Goal: Information Seeking & Learning: Find specific fact

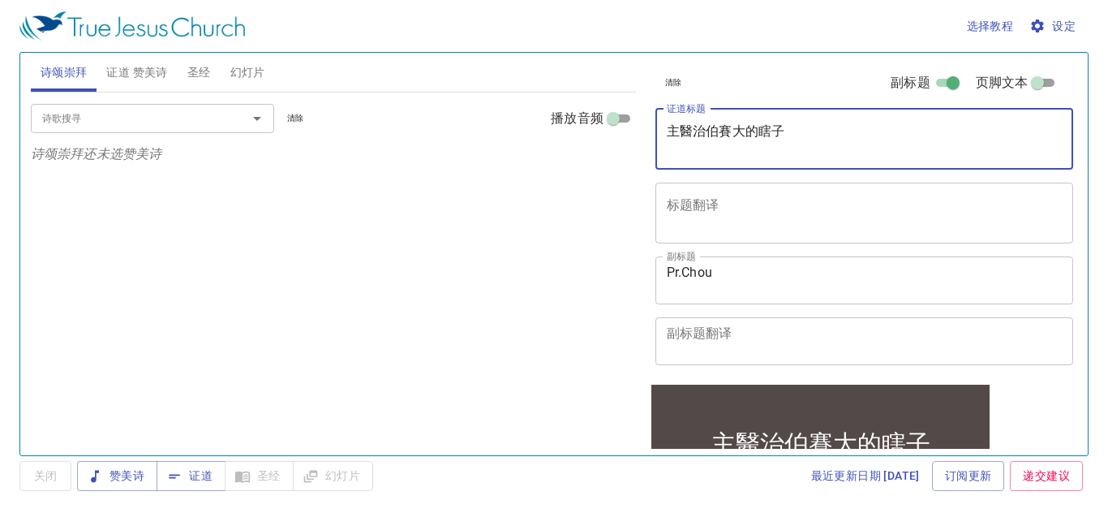
drag, startPoint x: 939, startPoint y: 126, endPoint x: 507, endPoint y: 148, distance: 432.3
click at [507, 148] on div "诗颂崇拜 证道 赞美诗 圣经 幻灯片 诗歌搜寻 诗歌搜寻 清除 播放音频 诗颂崇拜还未选赞美诗 诗歌搜寻 诗歌搜寻 清除 播放音频 证道还未选赞美诗 创世记 …" at bounding box center [554, 247] width 1060 height 402
type textarea "[PERSON_NAME][DEMOGRAPHIC_DATA]12"
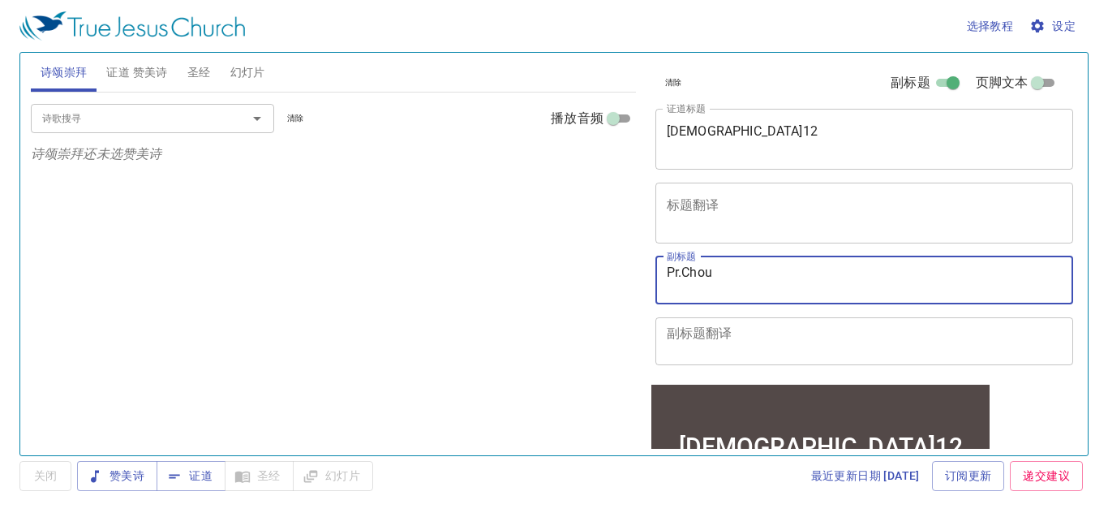
drag, startPoint x: 725, startPoint y: 275, endPoint x: 530, endPoint y: 248, distance: 196.6
click at [530, 248] on div "诗颂崇拜 证道 赞美诗 圣经 幻灯片 诗歌搜寻 诗歌搜寻 清除 播放音频 诗颂崇拜还未选赞美诗 诗歌搜寻 诗歌搜寻 清除 播放音频 证道还未选赞美诗 创世记 …" at bounding box center [554, 247] width 1060 height 402
type textarea "s"
type textarea "Sis.Renee"
click at [188, 479] on span "证道" at bounding box center [191, 476] width 43 height 20
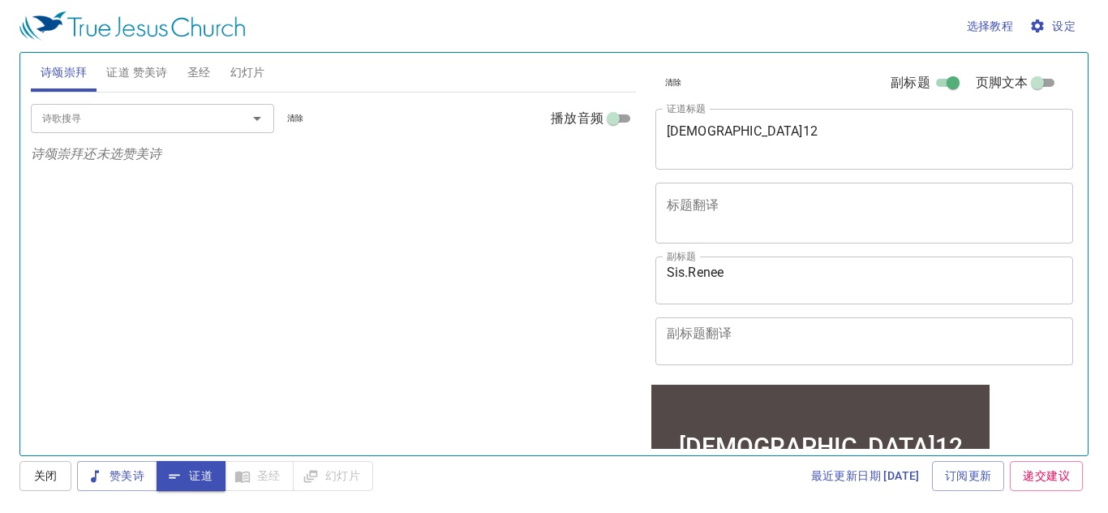
click at [1071, 28] on span "设定" at bounding box center [1054, 26] width 43 height 20
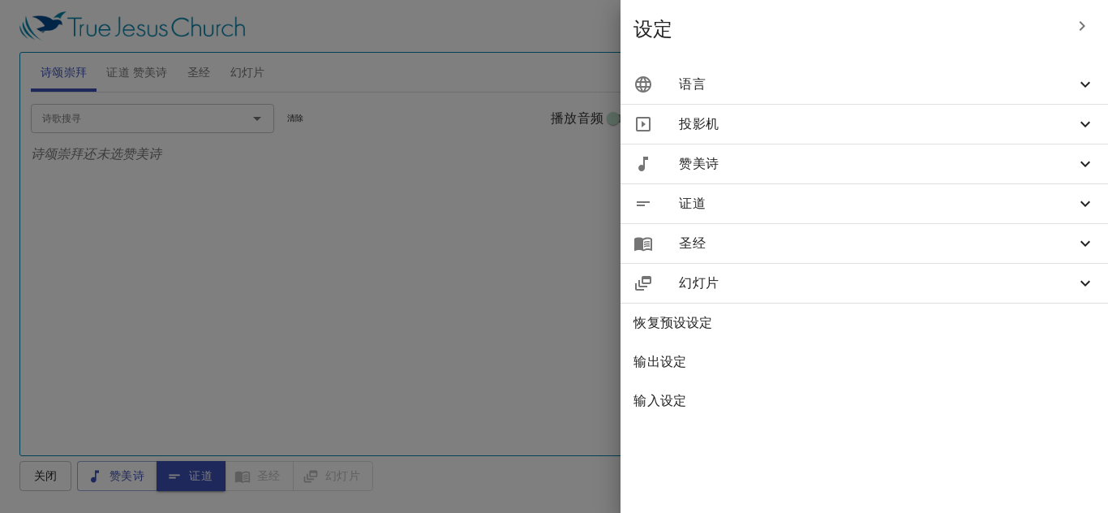
click at [949, 97] on div "语言" at bounding box center [865, 84] width 488 height 39
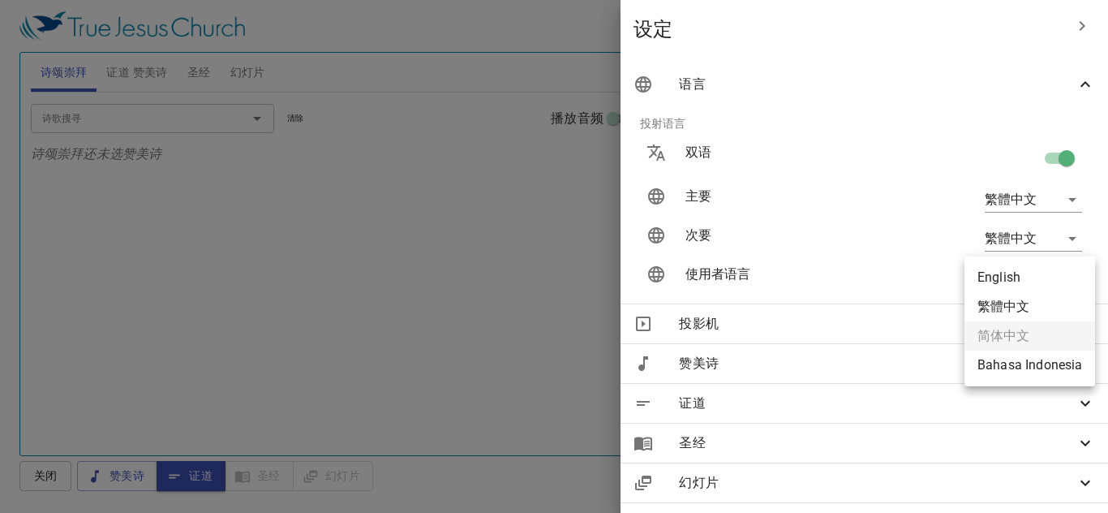
click at [1072, 279] on body "选择教程 设定 诗颂崇拜 证道 赞美诗 圣经 幻灯片 诗歌搜寻 诗歌搜寻 清除 播放音频 诗颂崇拜还未选赞美诗 诗歌搜寻 诗歌搜寻 清除 播放音频 证道还未选…" at bounding box center [554, 256] width 1108 height 513
click at [1073, 279] on li "English" at bounding box center [1030, 277] width 131 height 29
type input "en"
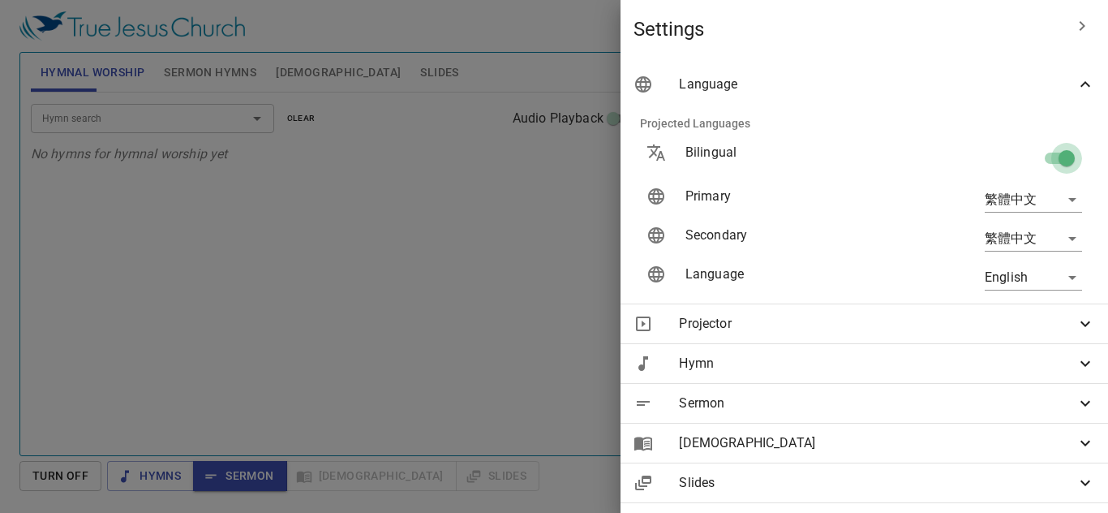
click at [1051, 157] on input "checkbox" at bounding box center [1067, 161] width 92 height 31
checkbox input "false"
click at [1078, 278] on body "Select a tutorial Settings Hymnal Worship Sermon Hymns Bible Slides Hymn search…" at bounding box center [554, 256] width 1108 height 513
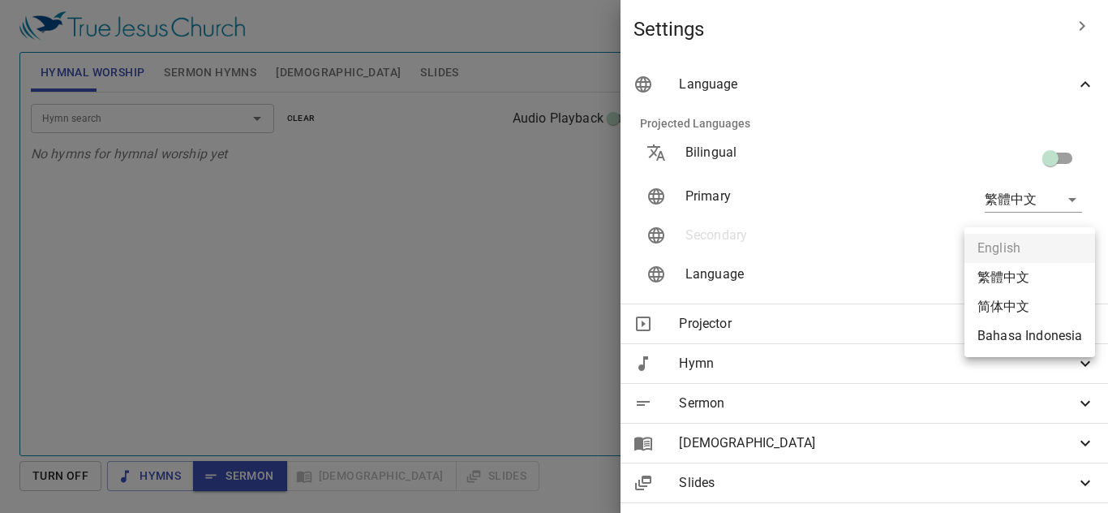
click at [1031, 300] on li "简体中文" at bounding box center [1030, 306] width 131 height 29
type input "zh-simple"
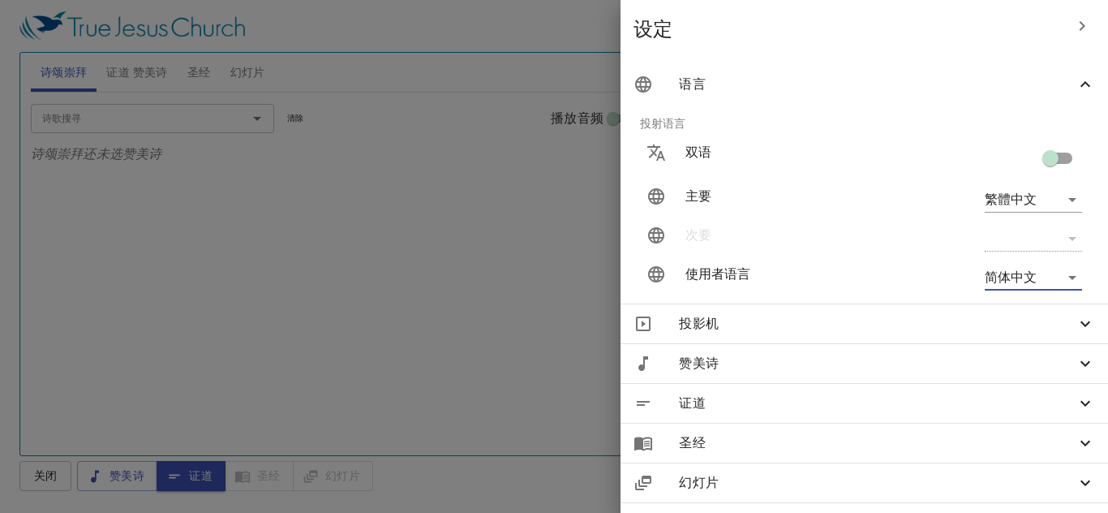
click at [467, 282] on div at bounding box center [554, 256] width 1108 height 513
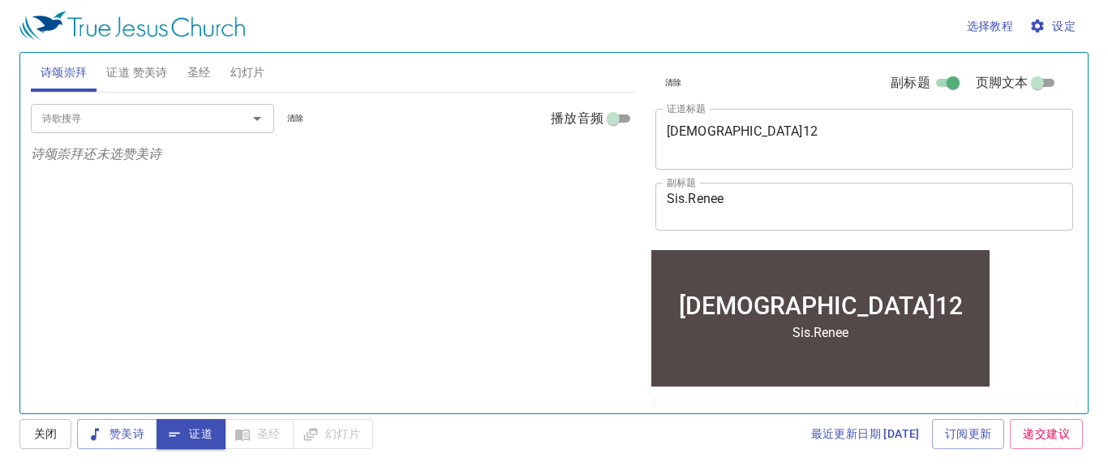
click at [196, 75] on span "圣经" at bounding box center [199, 72] width 24 height 20
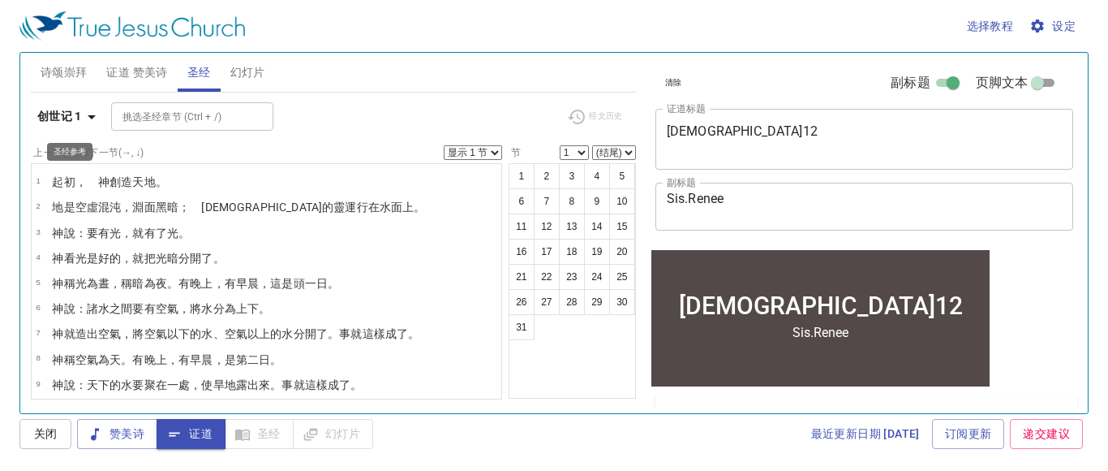
click at [93, 115] on icon "button" at bounding box center [92, 117] width 8 height 4
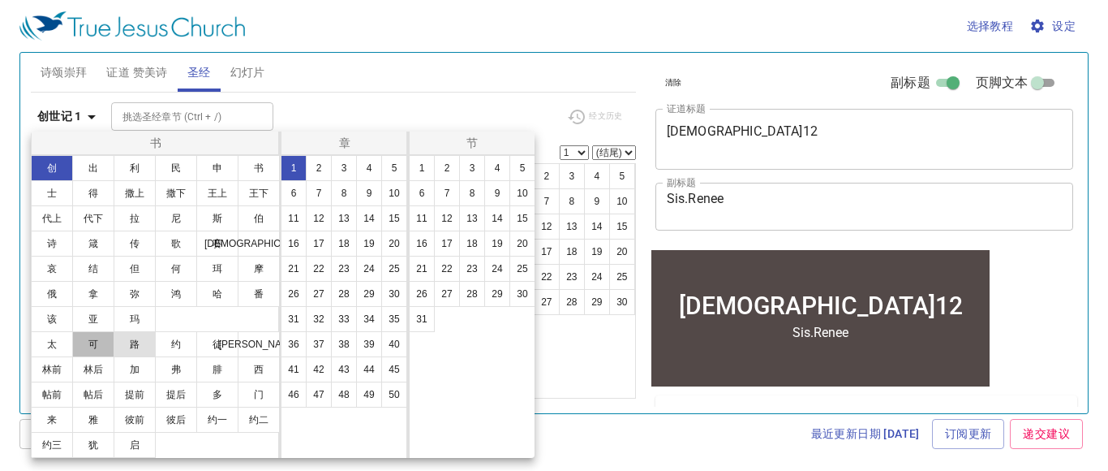
drag, startPoint x: 92, startPoint y: 345, endPoint x: 116, endPoint y: 336, distance: 25.9
click at [92, 345] on button "可" at bounding box center [93, 344] width 42 height 26
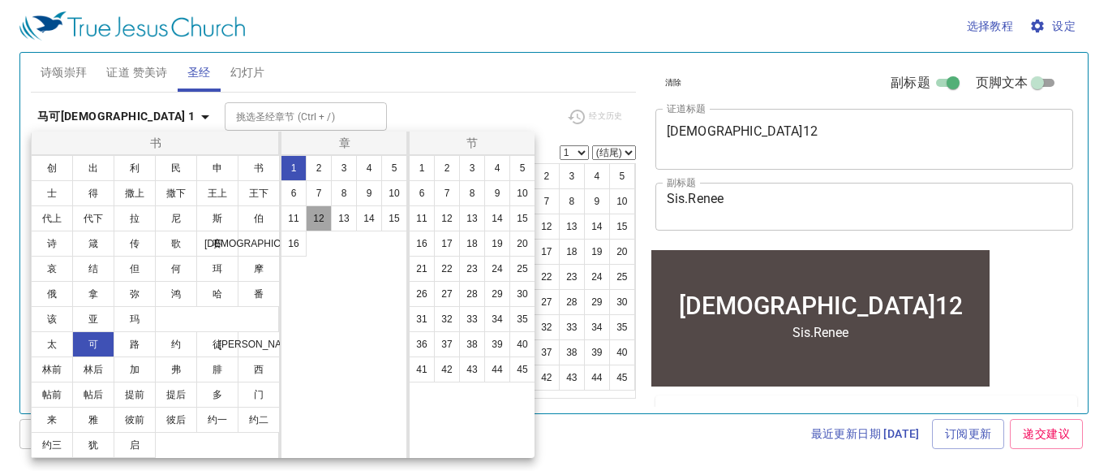
click at [312, 221] on button "12" at bounding box center [319, 218] width 26 height 26
click at [419, 167] on button "1" at bounding box center [422, 168] width 26 height 26
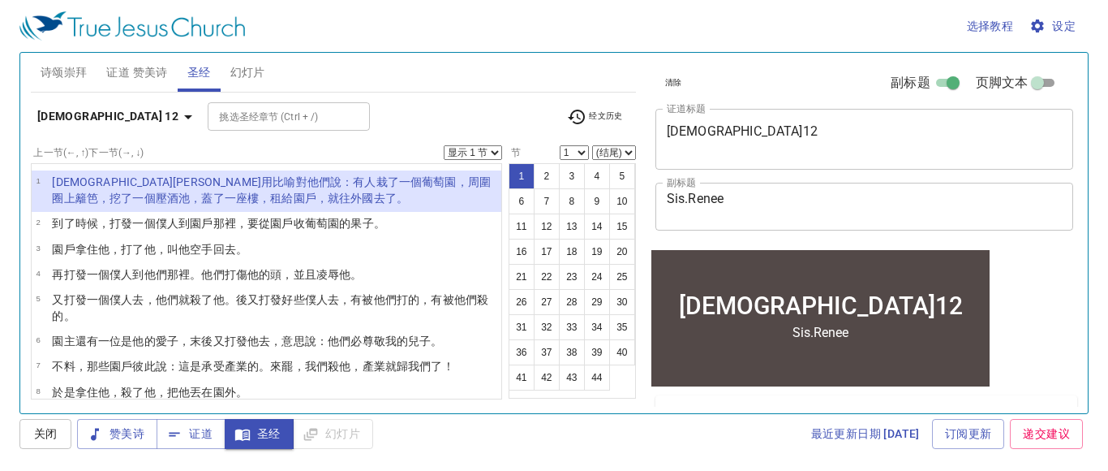
click at [494, 155] on select "显示 1 节 显示 2 节 显示 3 节 显示 4 节 显示 5 节" at bounding box center [473, 152] width 58 height 15
click at [386, 122] on div "挑选圣经章节 (Ctrl + /) 挑选圣经章节 (Ctrl + /)" at bounding box center [381, 116] width 346 height 28
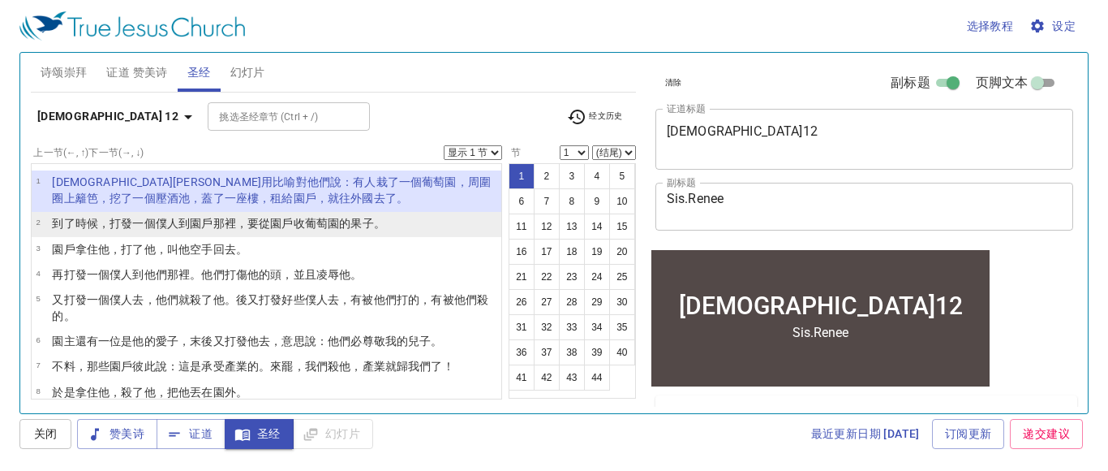
click at [351, 220] on wg575 "果子 。" at bounding box center [368, 223] width 34 height 13
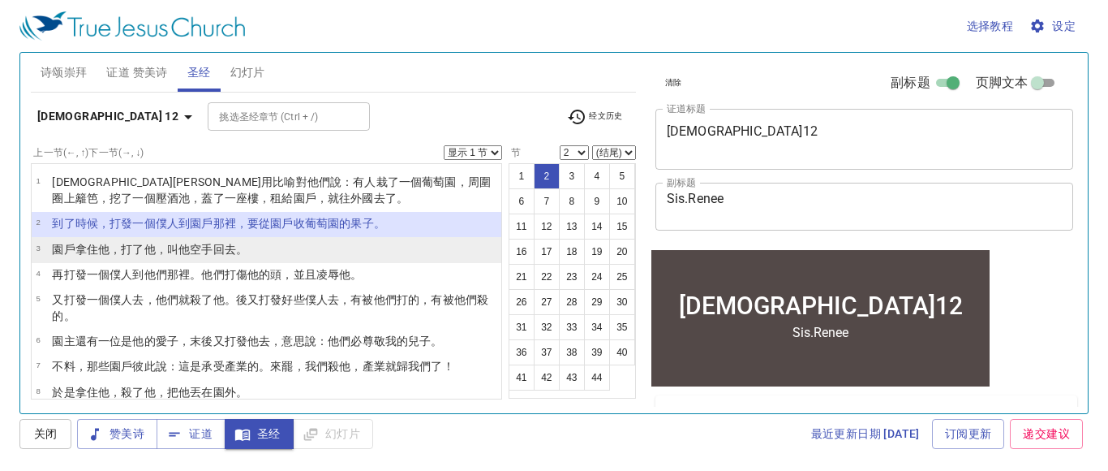
click at [352, 256] on li "3 園戶拿住 他，打了 他 ，叫他空手 回去 。" at bounding box center [267, 249] width 470 height 25
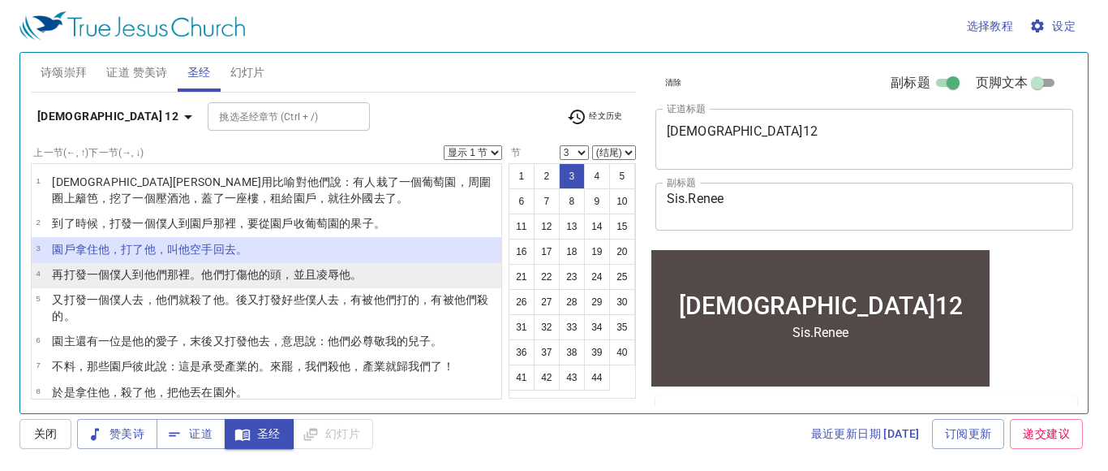
click at [333, 284] on td "再 打發 一個 僕人 到 他們 那裡。他們打 傷他的頭 ，並且 凌辱 他。" at bounding box center [207, 275] width 310 height 19
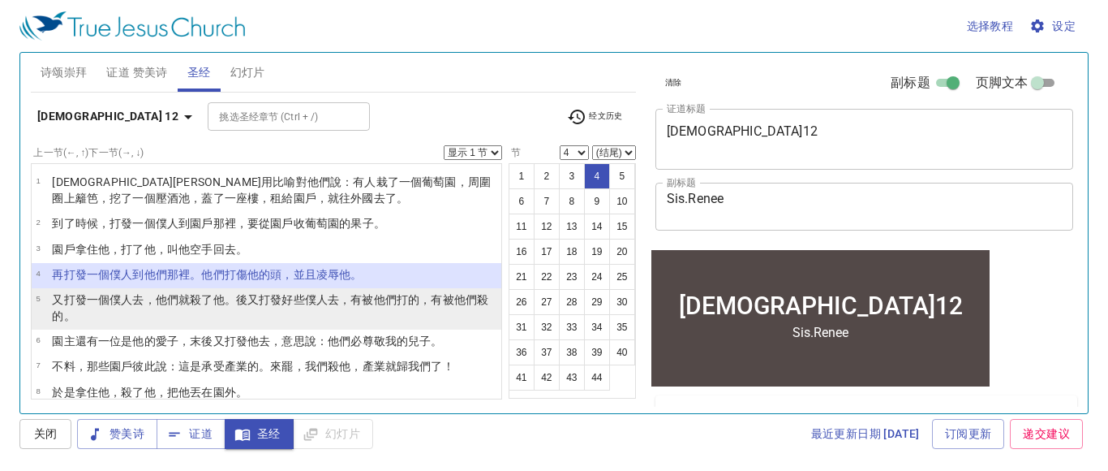
click at [331, 299] on wg4183 "僕人去，有被他們打的 ，有被他們殺的 。" at bounding box center [270, 307] width 437 height 29
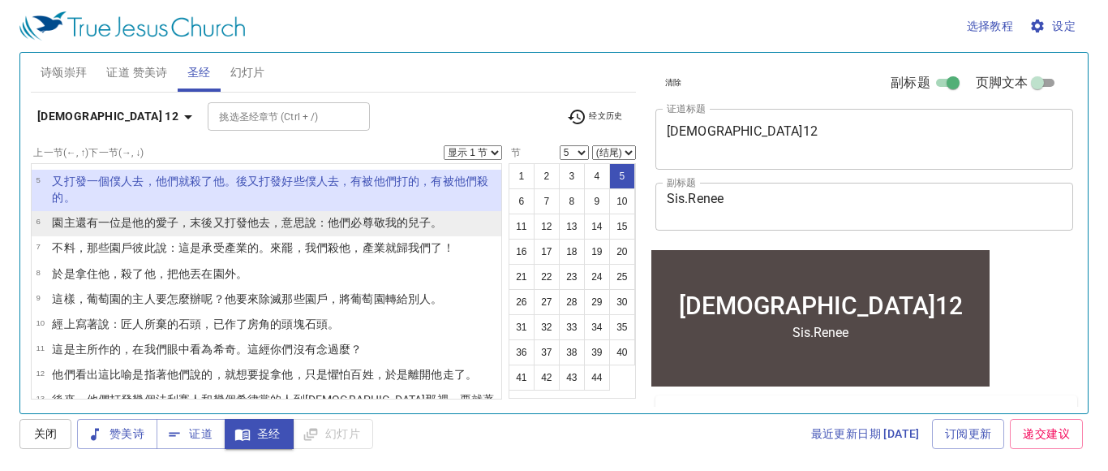
scroll to position [110, 0]
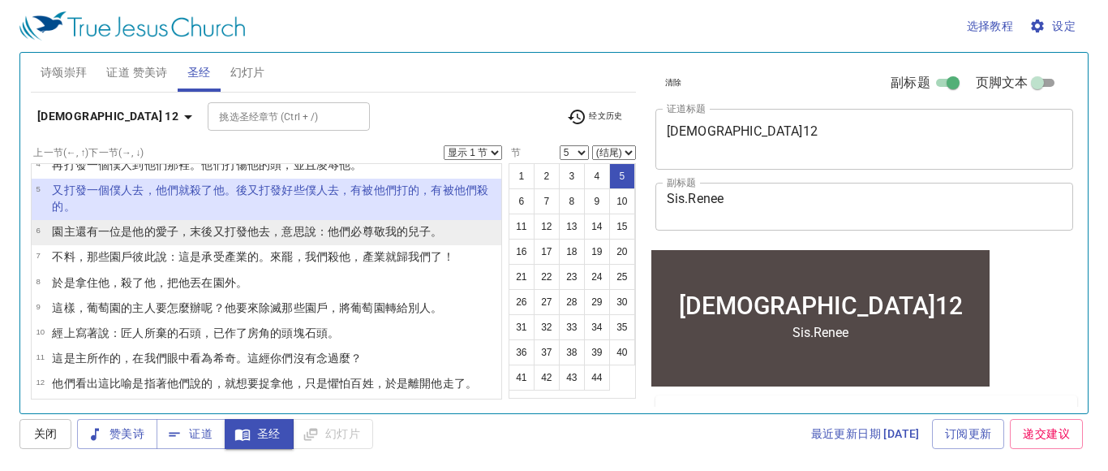
click at [214, 237] on wg5207 "，末後又 打發 他 去，意思說 ：他們必尊敬 我的 兒子 。" at bounding box center [311, 231] width 265 height 13
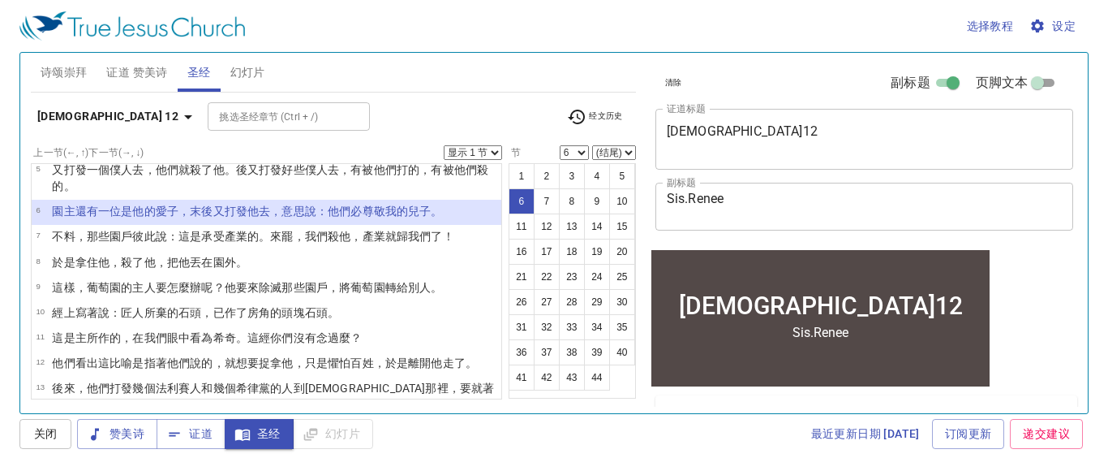
scroll to position [135, 0]
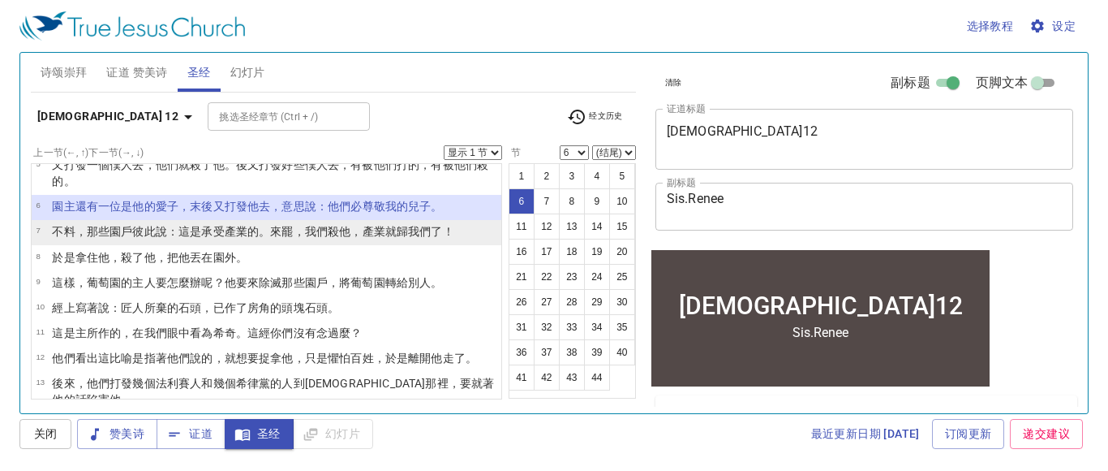
click at [354, 231] on wg846 "，產業 就 歸 我們 了！" at bounding box center [402, 231] width 103 height 13
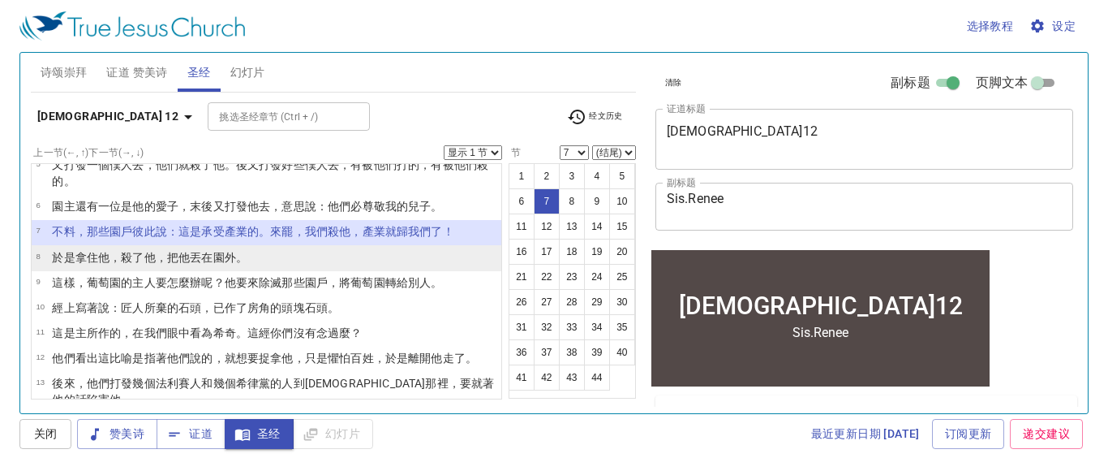
click at [202, 254] on wg615 "他，把他丟在 園 外 。" at bounding box center [195, 257] width 103 height 13
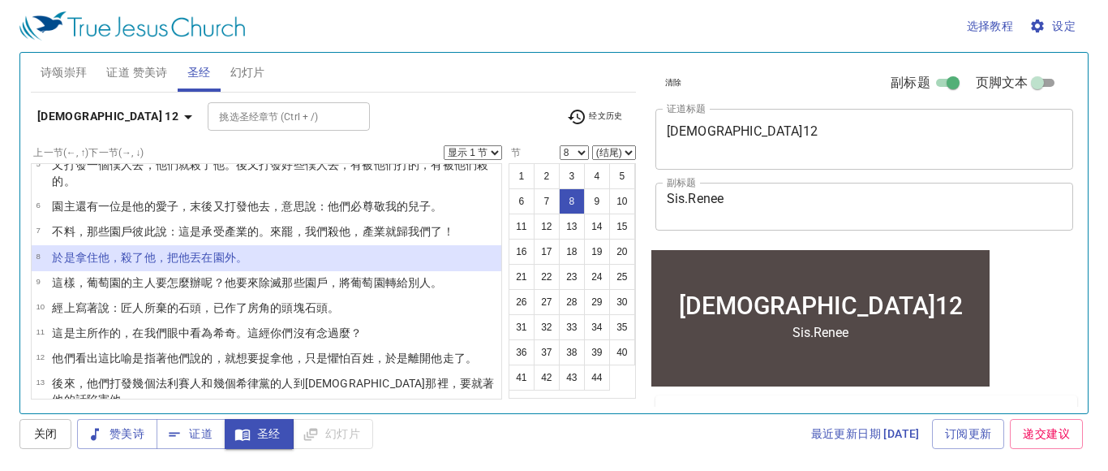
click at [266, 254] on li "8 於是 拿住 他 ，殺了 他，把他丟在 園 外 。" at bounding box center [267, 257] width 470 height 25
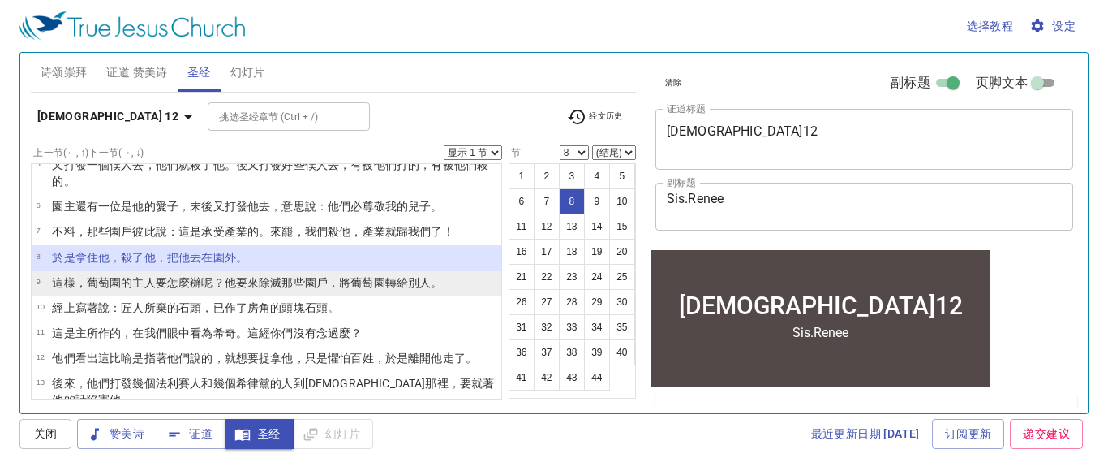
click at [204, 280] on wg4160 "呢？他要來 除滅 那些園戶 ，將葡萄園 轉給 別人 。" at bounding box center [321, 282] width 241 height 13
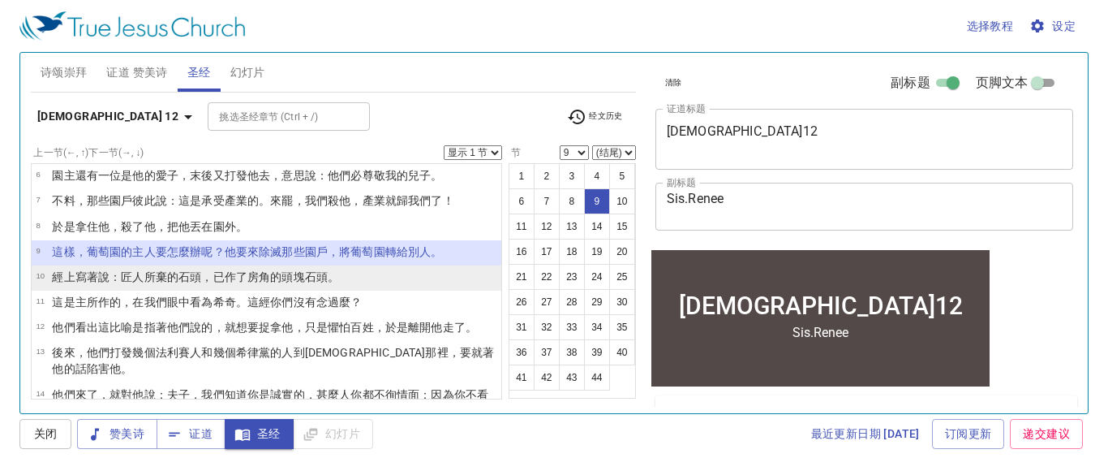
scroll to position [172, 0]
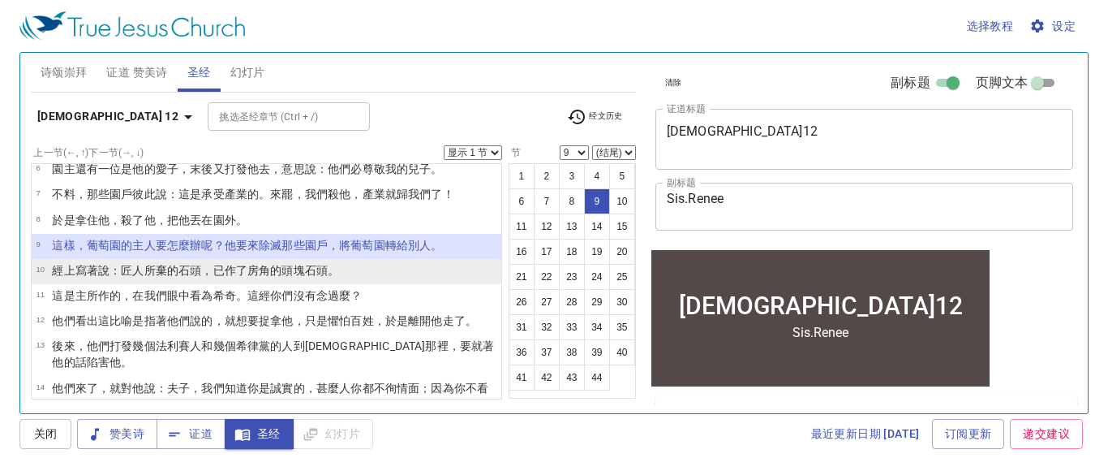
click at [288, 276] on wg1137 "的頭 塊石頭。" at bounding box center [304, 270] width 69 height 13
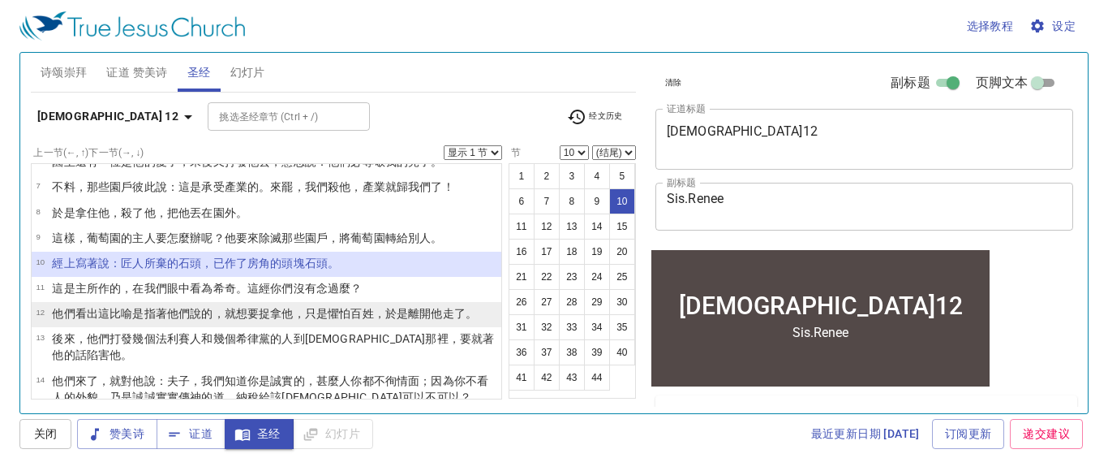
scroll to position [181, 0]
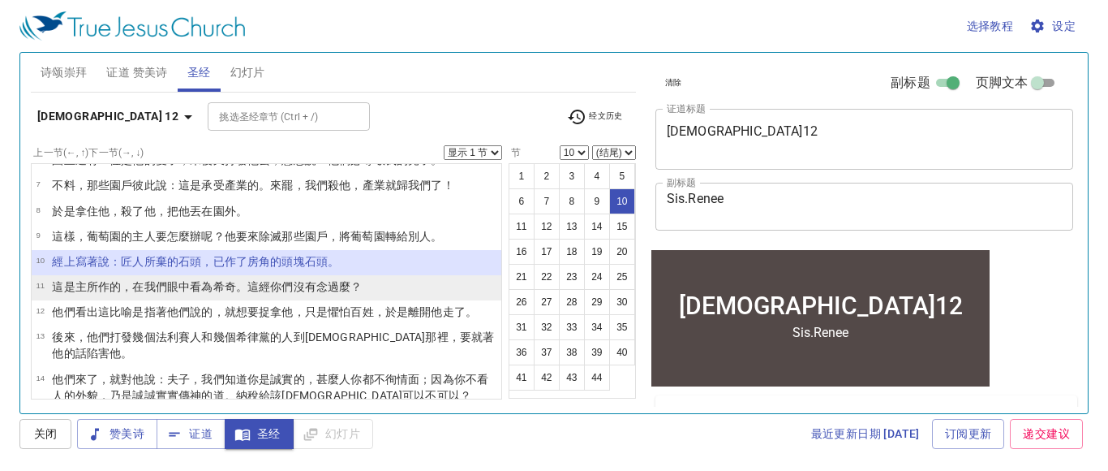
click at [316, 290] on wg2298 "。這經你們沒有念過麼？" at bounding box center [299, 286] width 127 height 13
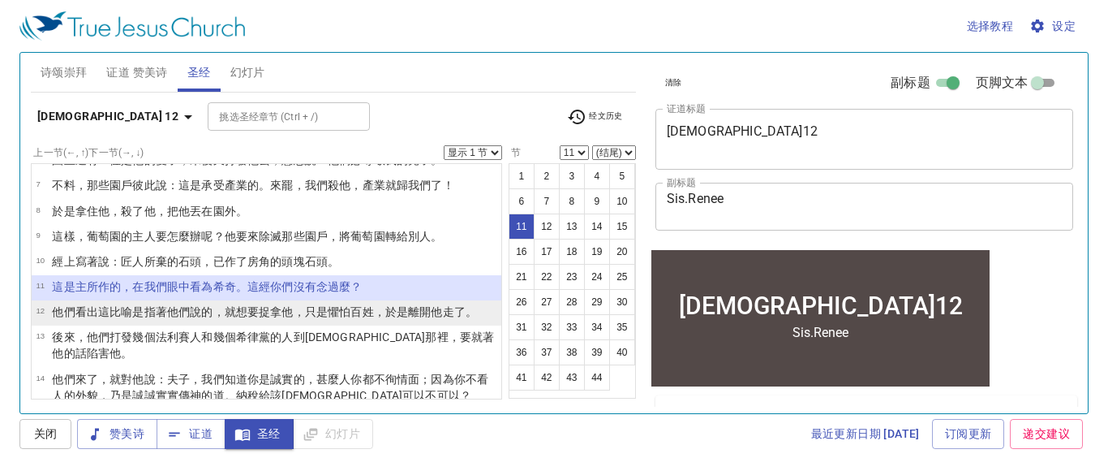
click at [282, 308] on wg2902 "他 ，只是 懼怕 百姓 ，於是 離開 他 走了 。" at bounding box center [380, 311] width 196 height 13
select select "12"
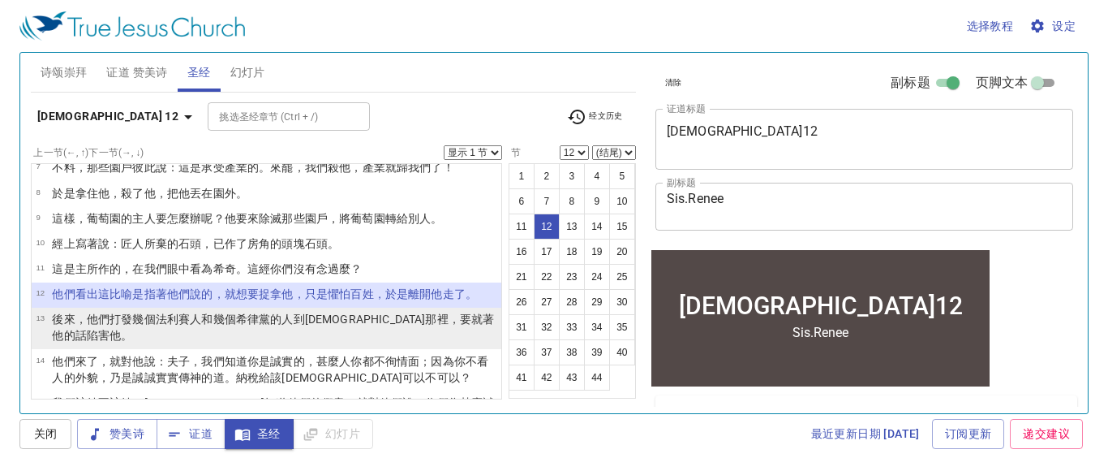
scroll to position [222, 0]
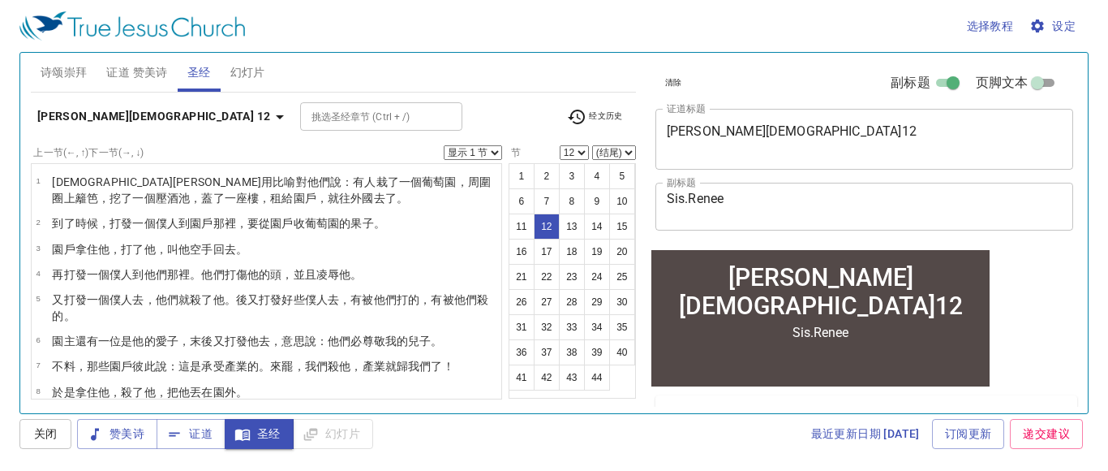
scroll to position [222, 0]
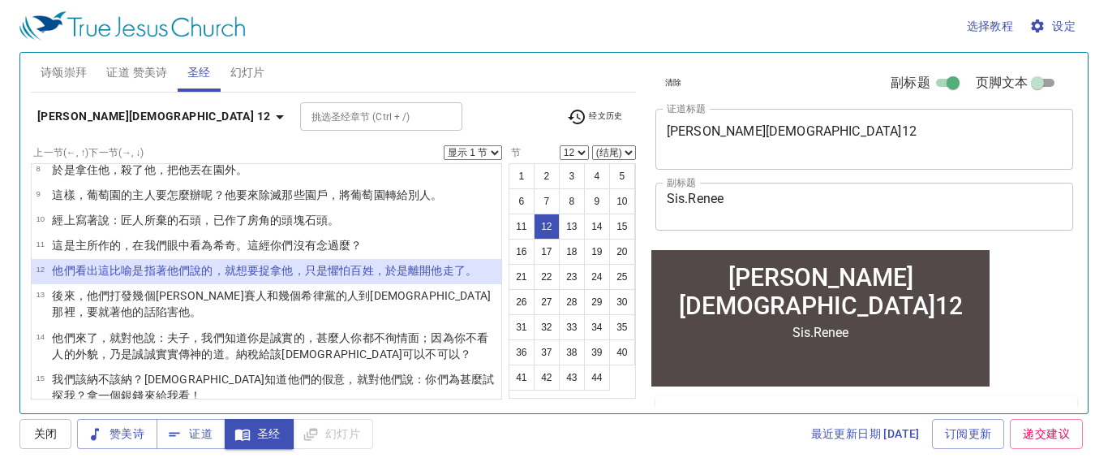
click at [313, 295] on wg431 "耶穌那裡，要 就著他的話 陷害 他 。" at bounding box center [271, 303] width 439 height 29
select select "13"
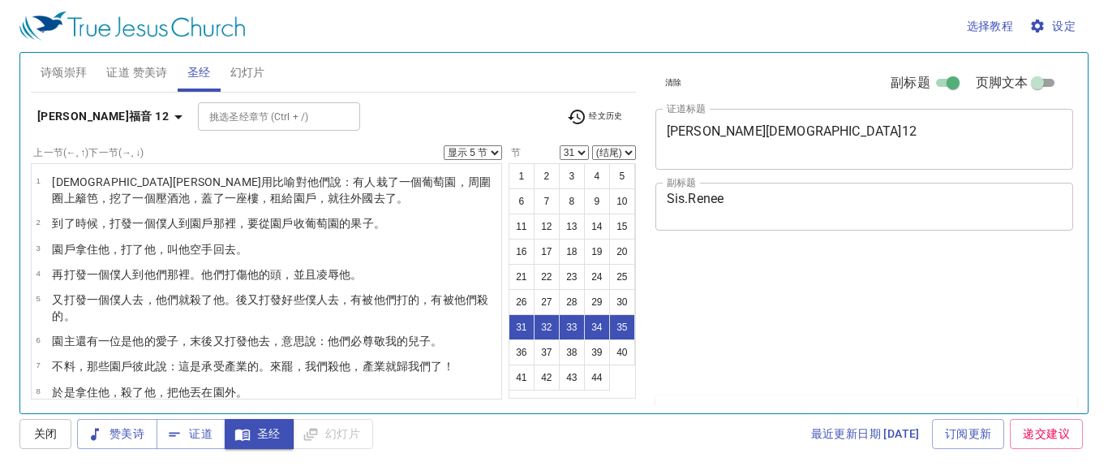
select select "5"
select select "31"
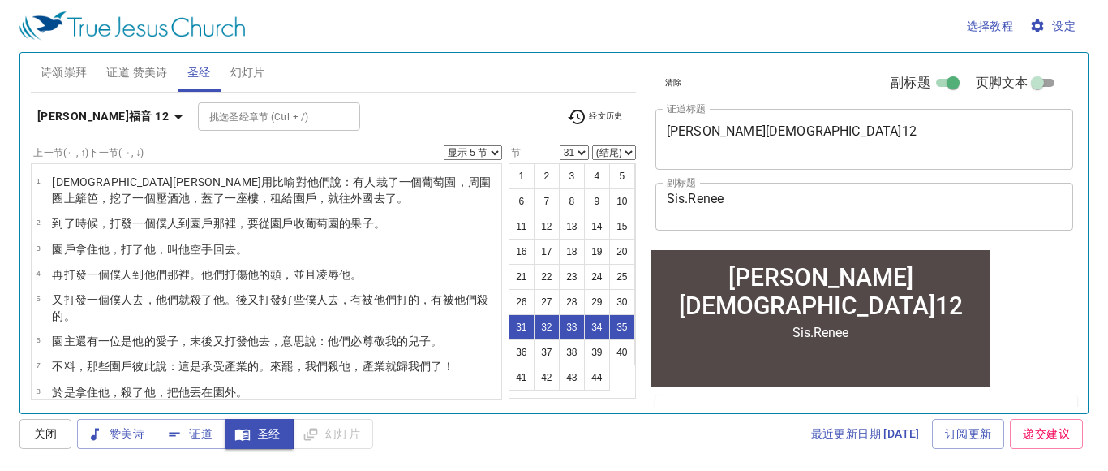
scroll to position [857, 0]
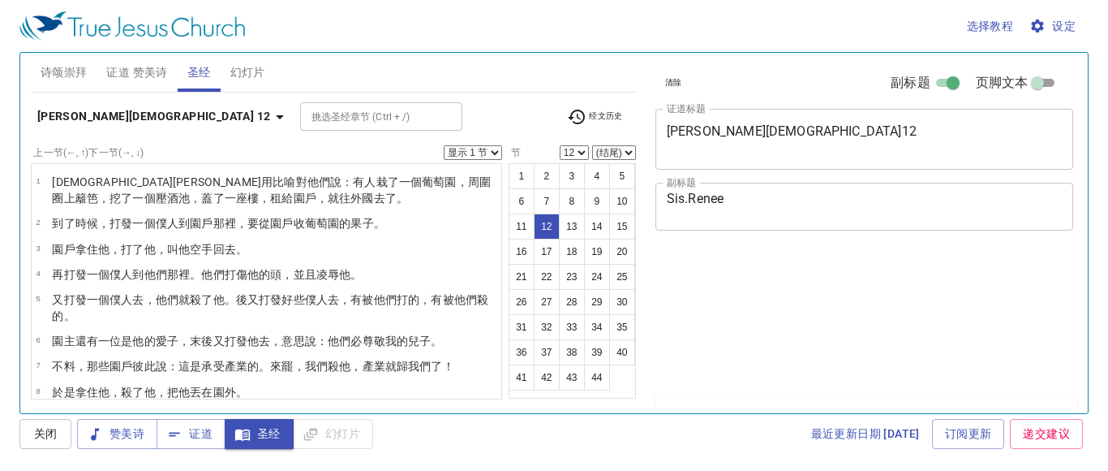
select select "12"
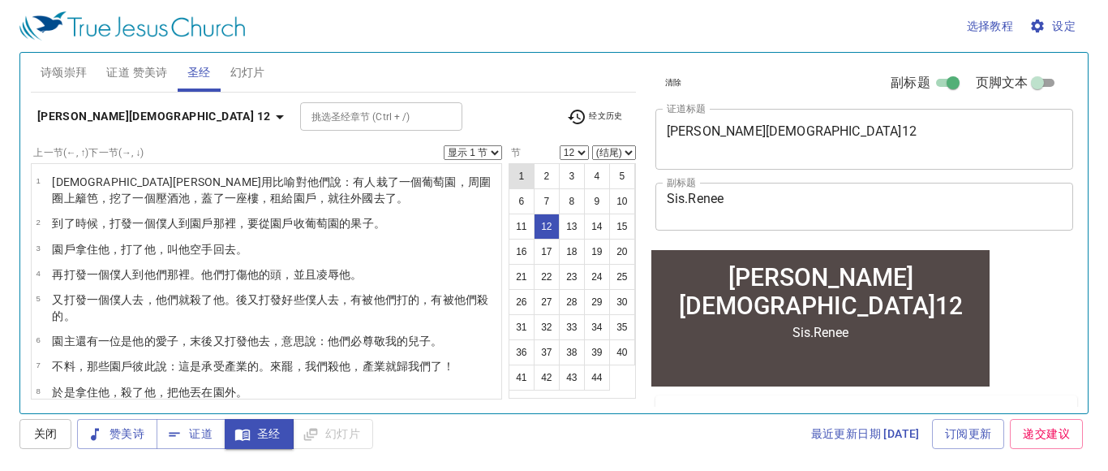
click at [524, 174] on button "1" at bounding box center [522, 176] width 26 height 26
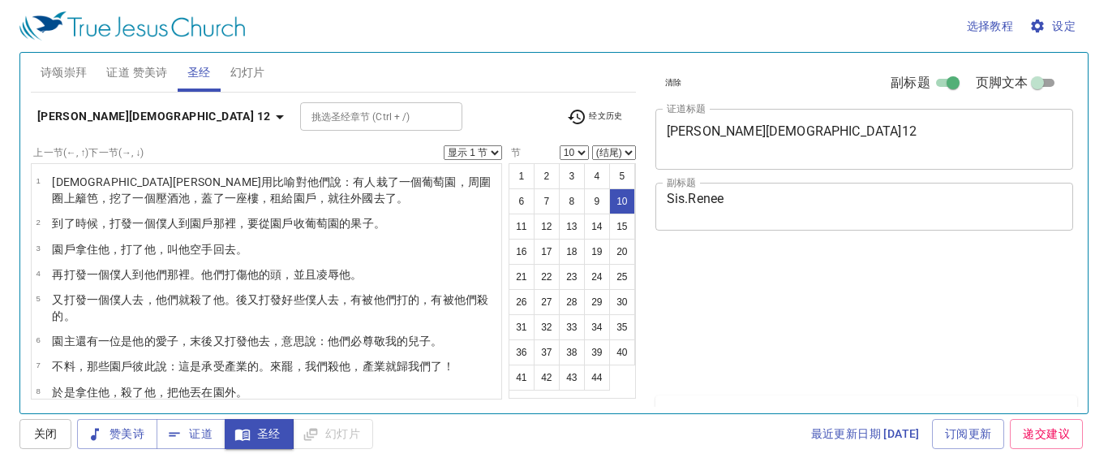
select select "10"
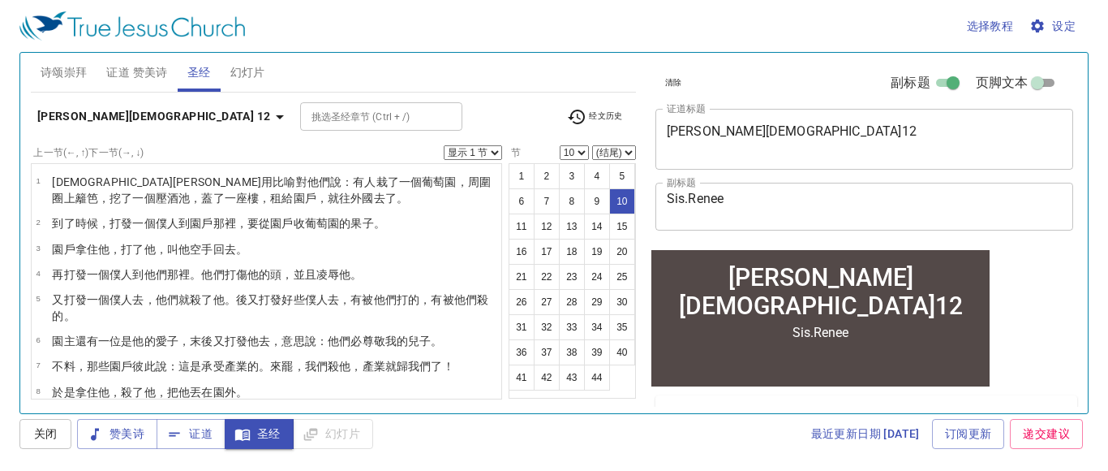
scroll to position [157, 0]
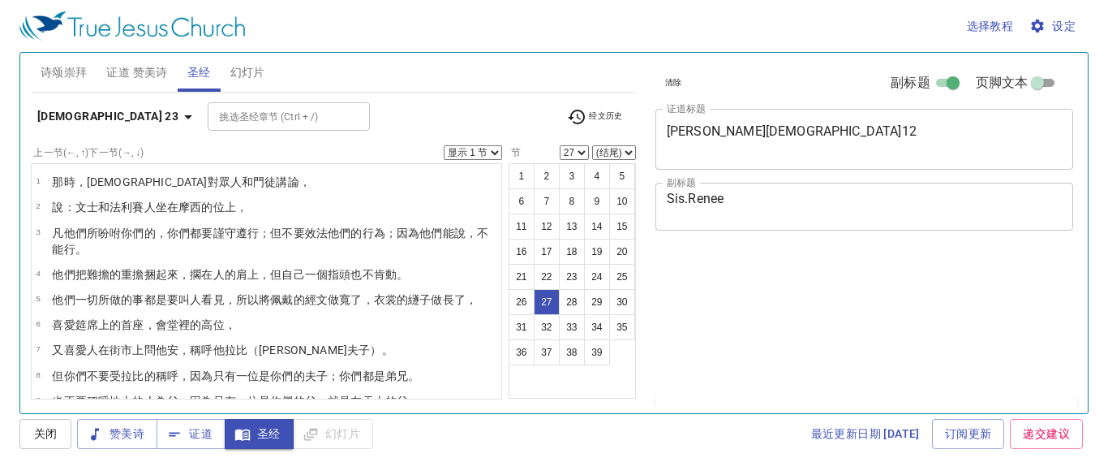
select select "27"
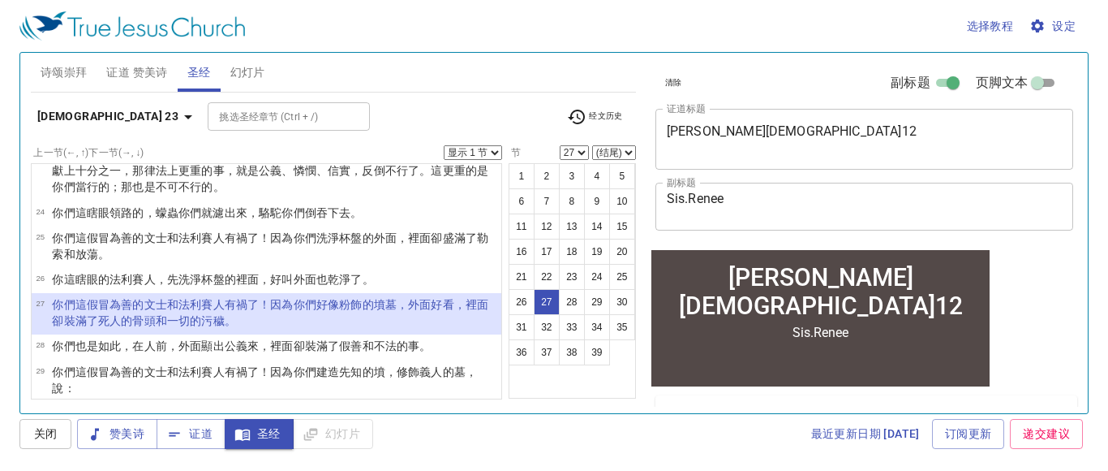
scroll to position [119, 0]
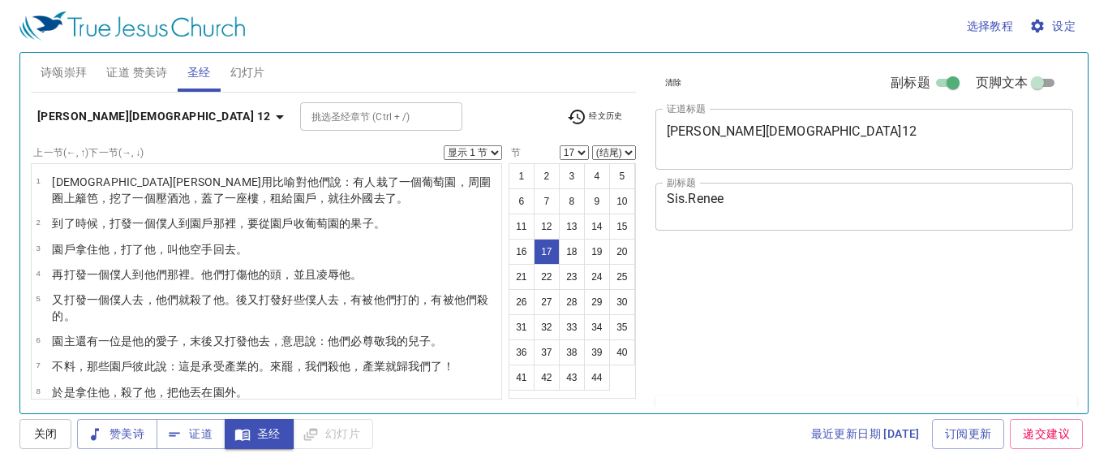
select select "17"
select select "27"
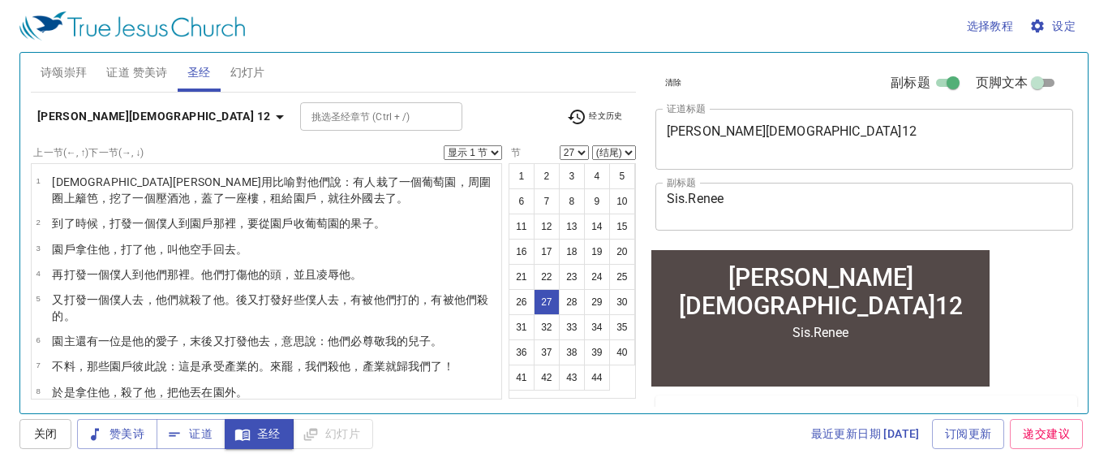
scroll to position [608, 0]
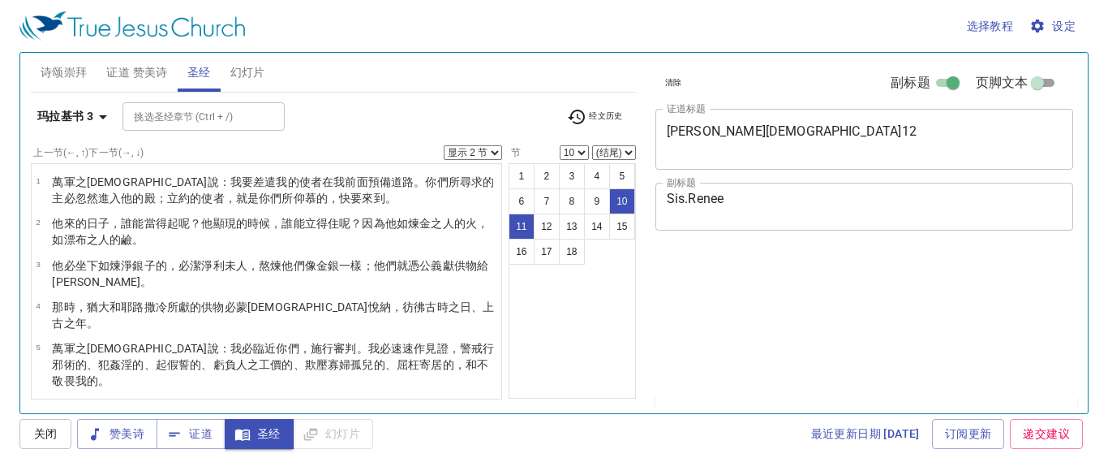
select select "2"
select select "10"
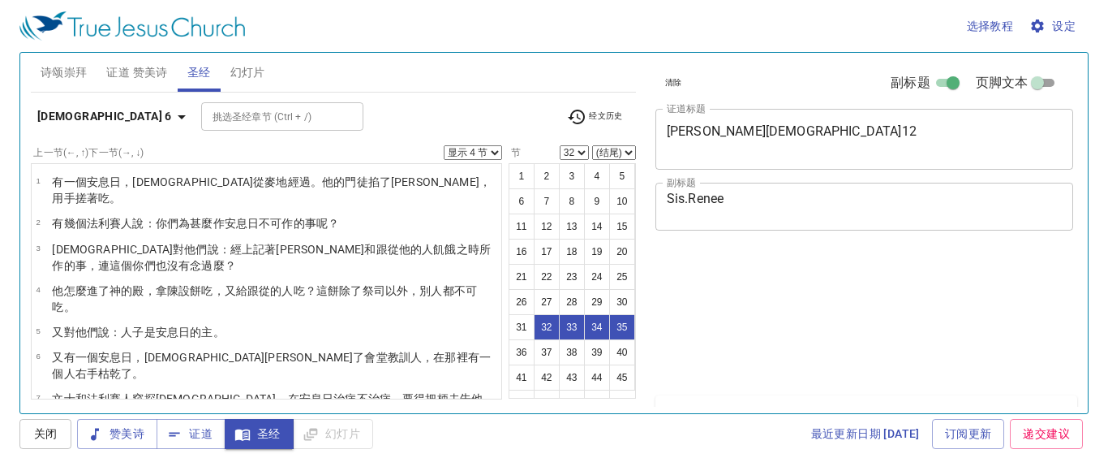
select select "4"
select select "32"
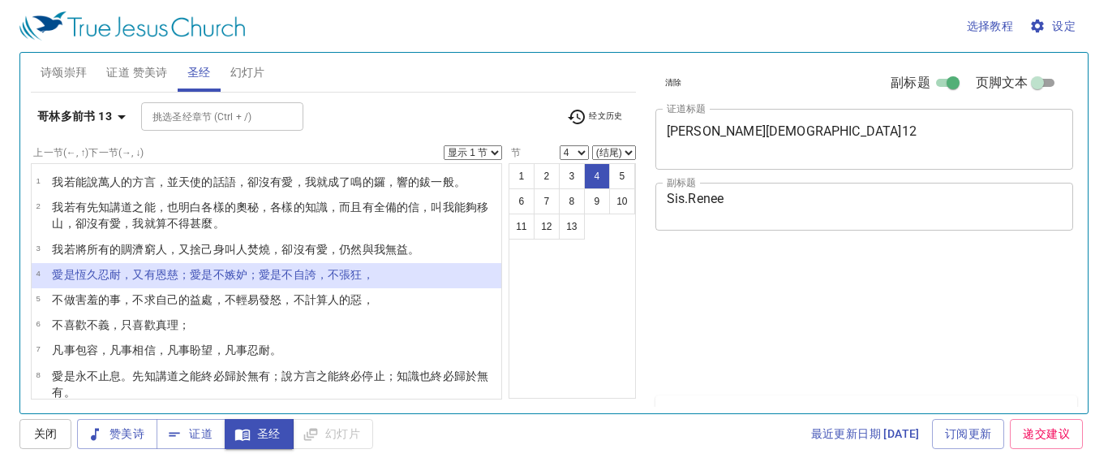
select select "4"
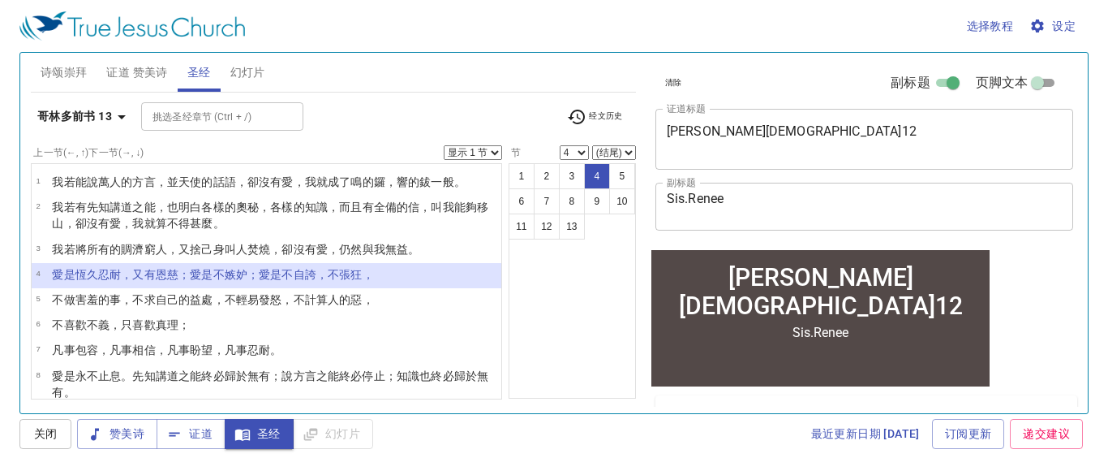
scroll to position [1, 0]
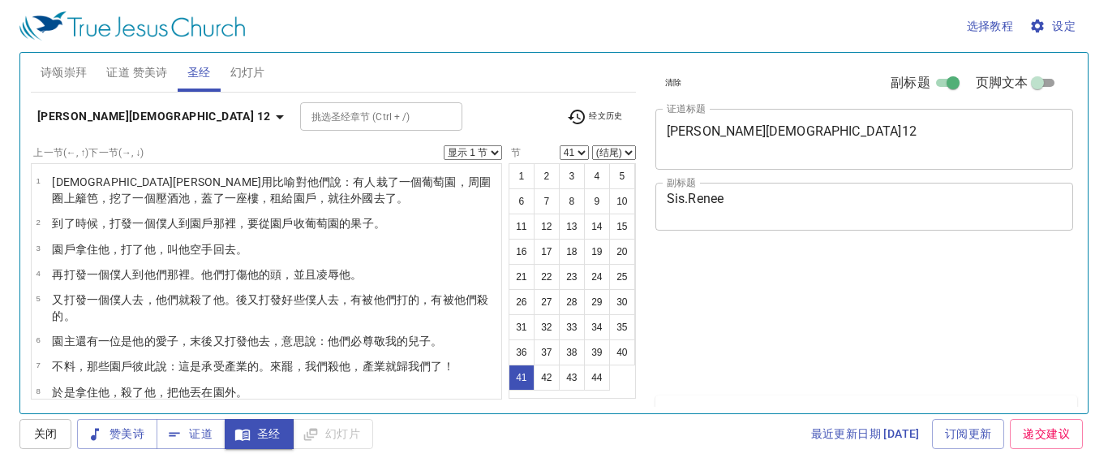
select select "41"
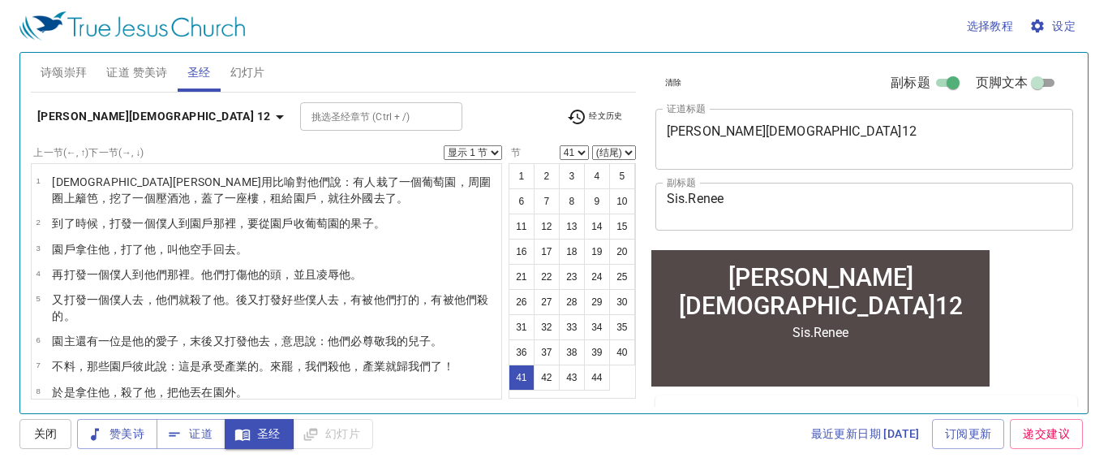
scroll to position [139, 0]
